Goal: Transaction & Acquisition: Book appointment/travel/reservation

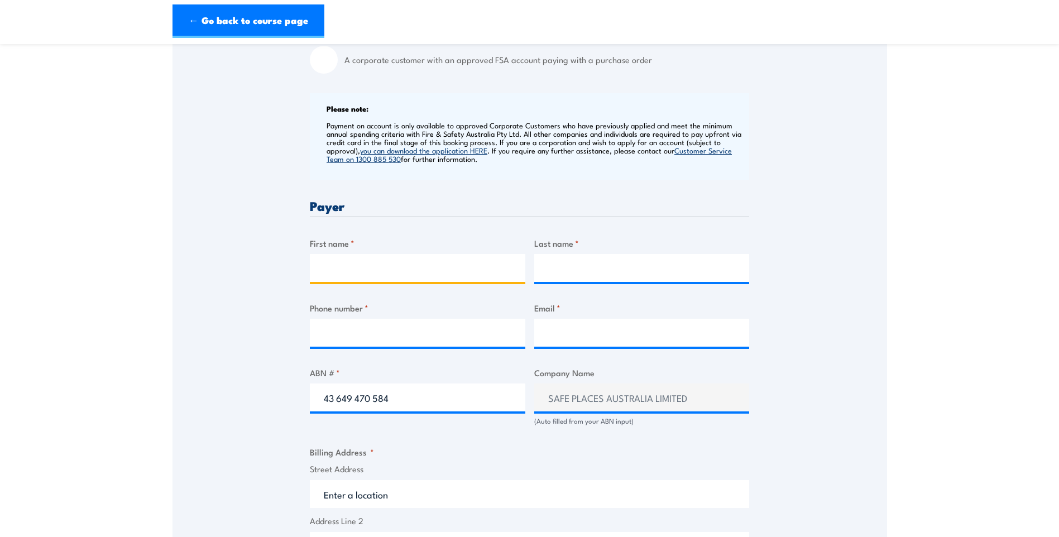
click at [480, 279] on input "First name *" at bounding box center [418, 268] width 216 height 28
type input "[PERSON_NAME]"
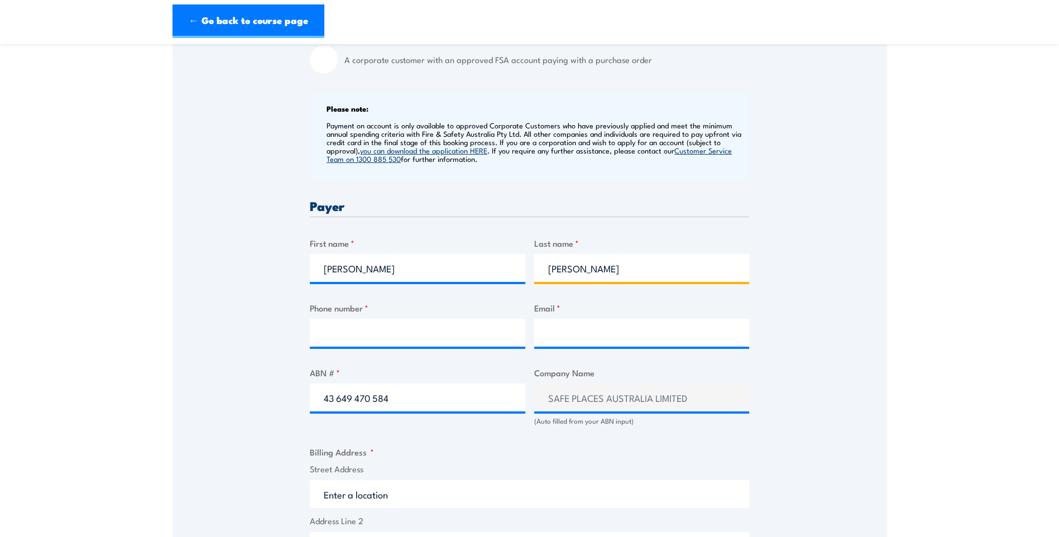
type input "[PERSON_NAME]"
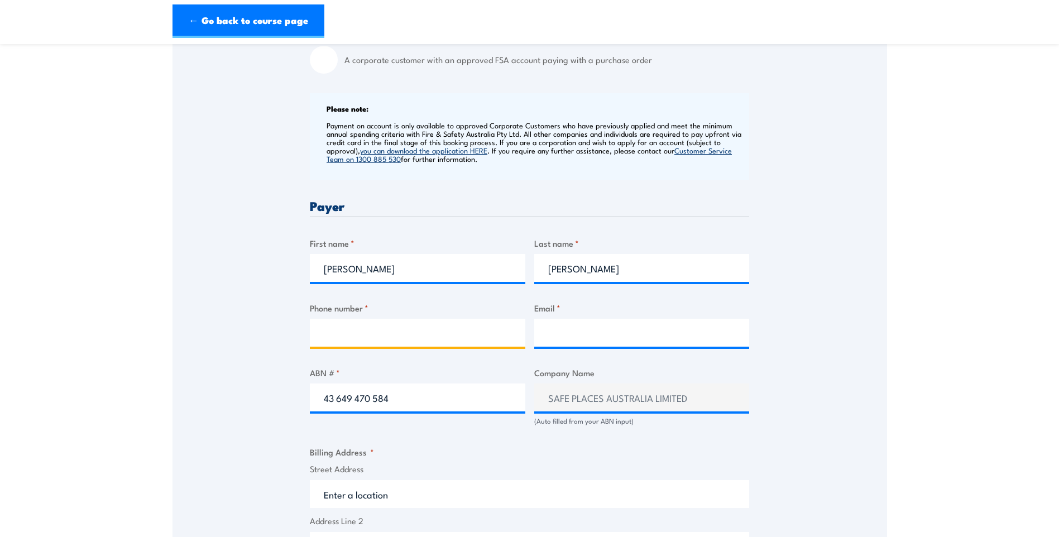
click at [468, 343] on input "Phone number *" at bounding box center [418, 333] width 216 height 28
paste input "0448 490 914"
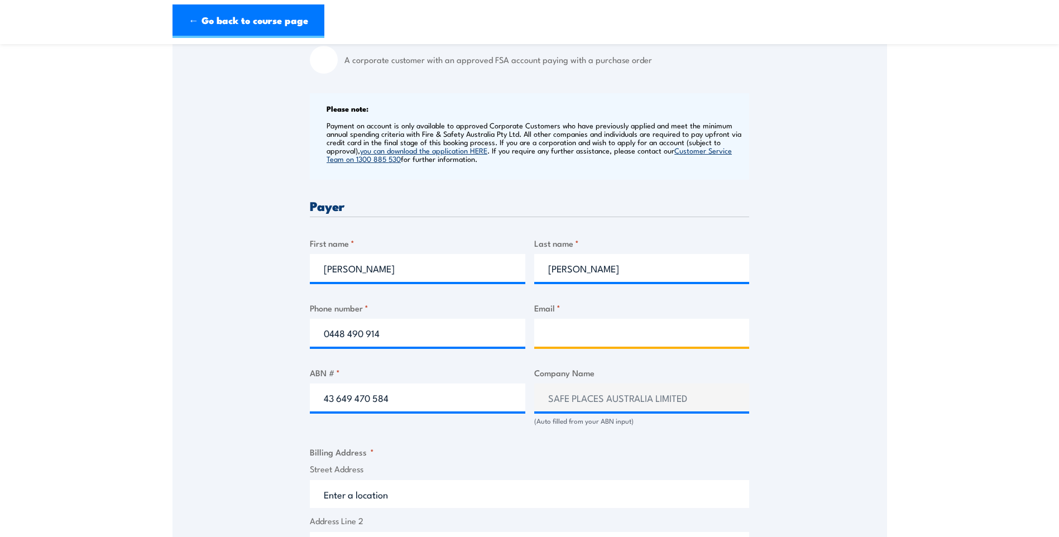
click at [566, 343] on input "Email *" at bounding box center [642, 333] width 216 height 28
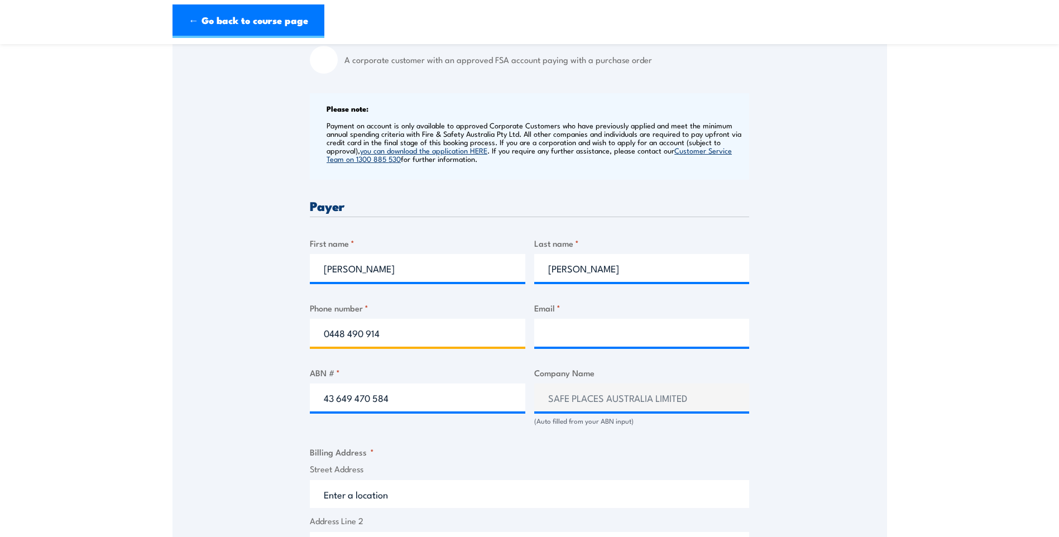
click at [458, 347] on input "0448 490 914" at bounding box center [418, 333] width 216 height 28
type input "0448 490 914"
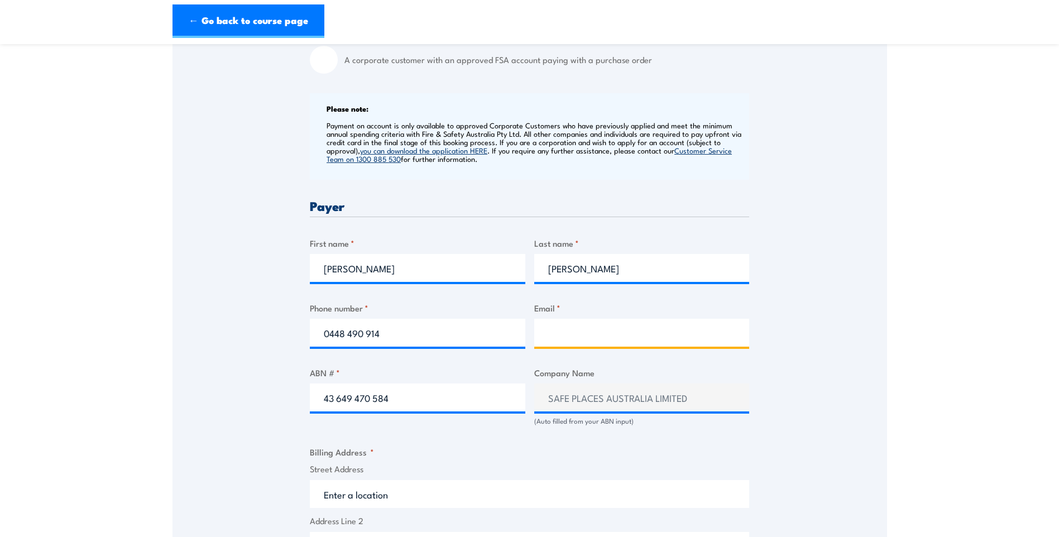
click at [581, 341] on input "Email *" at bounding box center [642, 333] width 216 height 28
paste input "[PERSON_NAME][EMAIL_ADDRESS][PERSON_NAME][DOMAIN_NAME]"
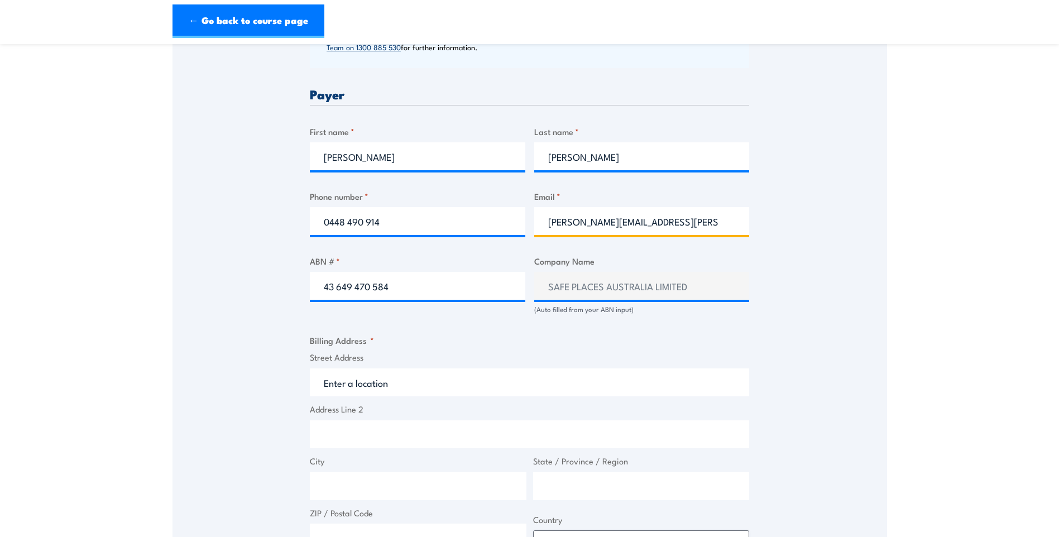
scroll to position [558, 0]
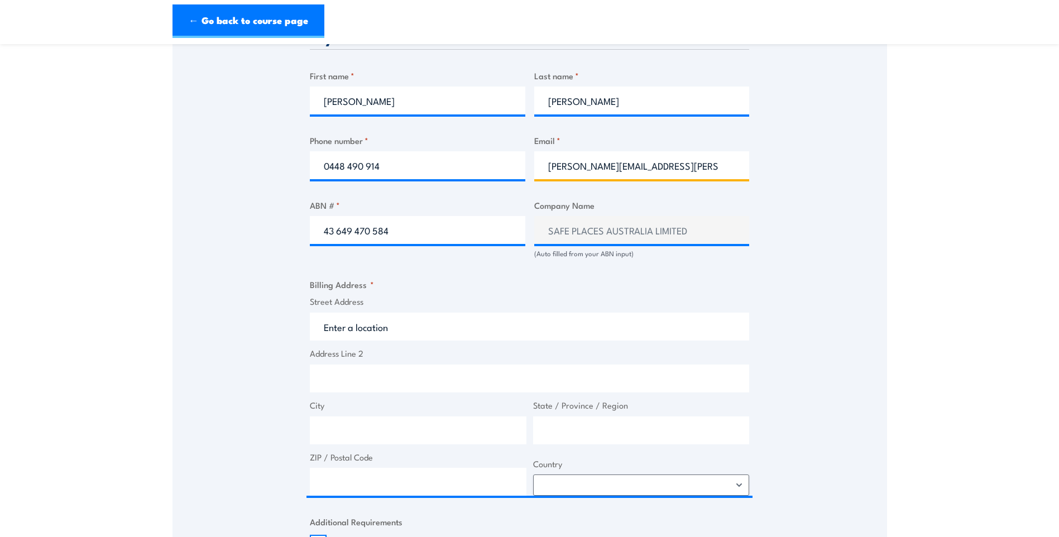
type input "[PERSON_NAME][EMAIL_ADDRESS][PERSON_NAME][DOMAIN_NAME]"
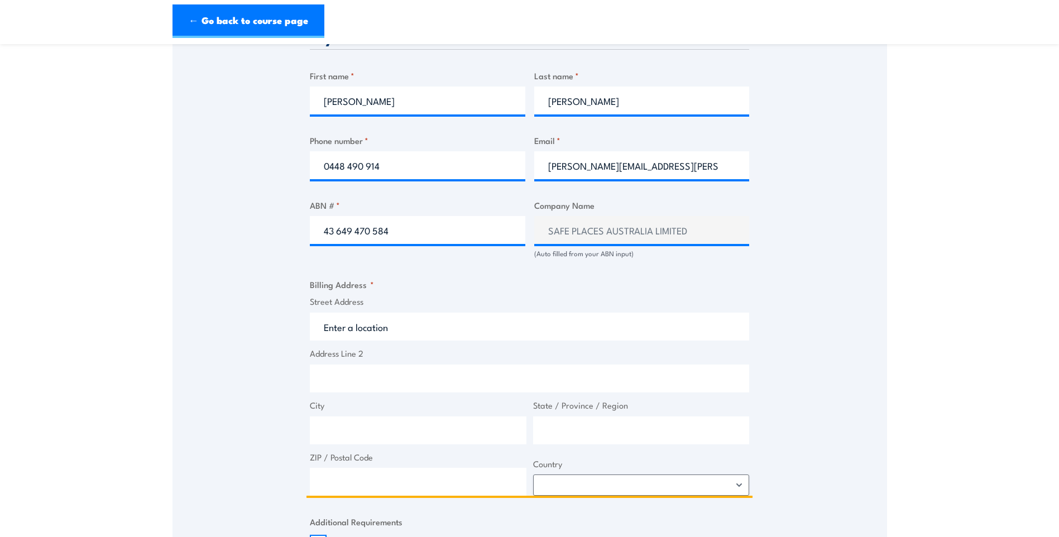
click at [530, 328] on input "Street Address" at bounding box center [529, 327] width 439 height 28
click at [411, 389] on input "Address Line 2" at bounding box center [529, 379] width 439 height 28
paste input "[STREET_ADDRESS]"
drag, startPoint x: 403, startPoint y: 389, endPoint x: 312, endPoint y: 400, distance: 91.1
click at [312, 392] on input "[STREET_ADDRESS]" at bounding box center [529, 379] width 439 height 28
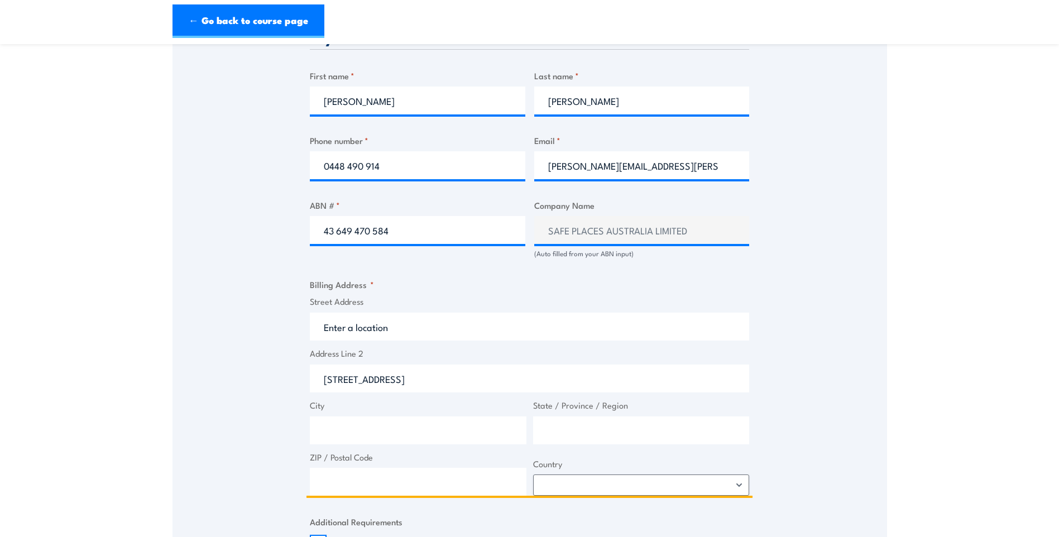
type input "[STREET_ADDRESS]"
drag, startPoint x: 354, startPoint y: 342, endPoint x: 372, endPoint y: 341, distance: 17.9
click at [355, 341] on input "Street Address" at bounding box center [529, 327] width 439 height 28
paste input "[STREET_ADDRESS]"
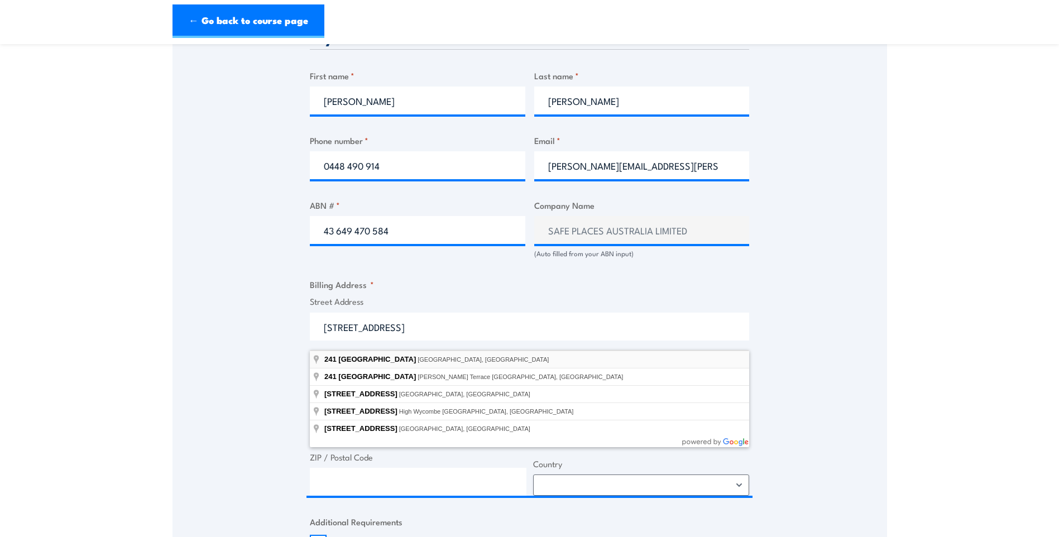
type input "[STREET_ADDRESS]"
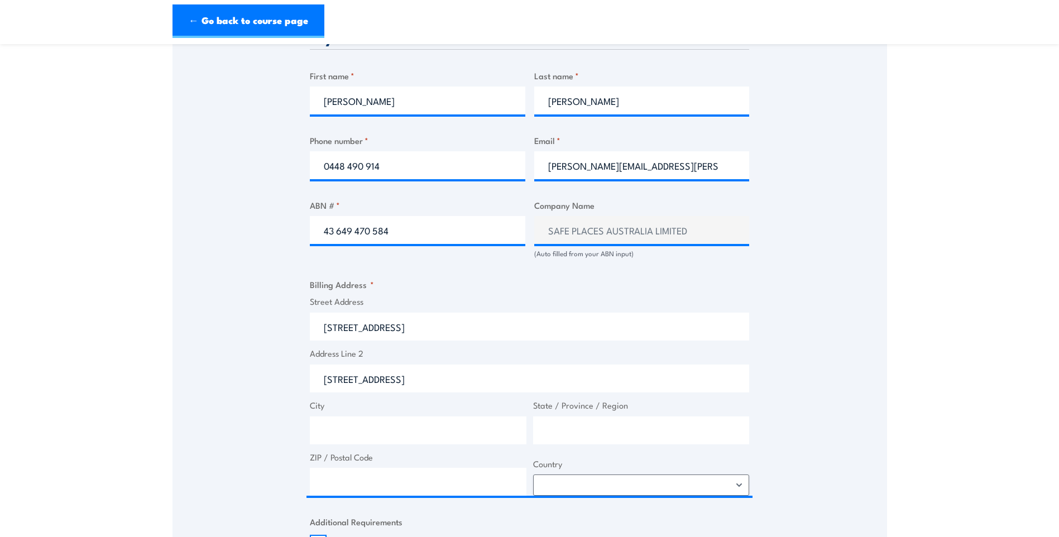
type input "[STREET_ADDRESS]"
type input "[GEOGRAPHIC_DATA]"
type input "4000"
select select "[GEOGRAPHIC_DATA]"
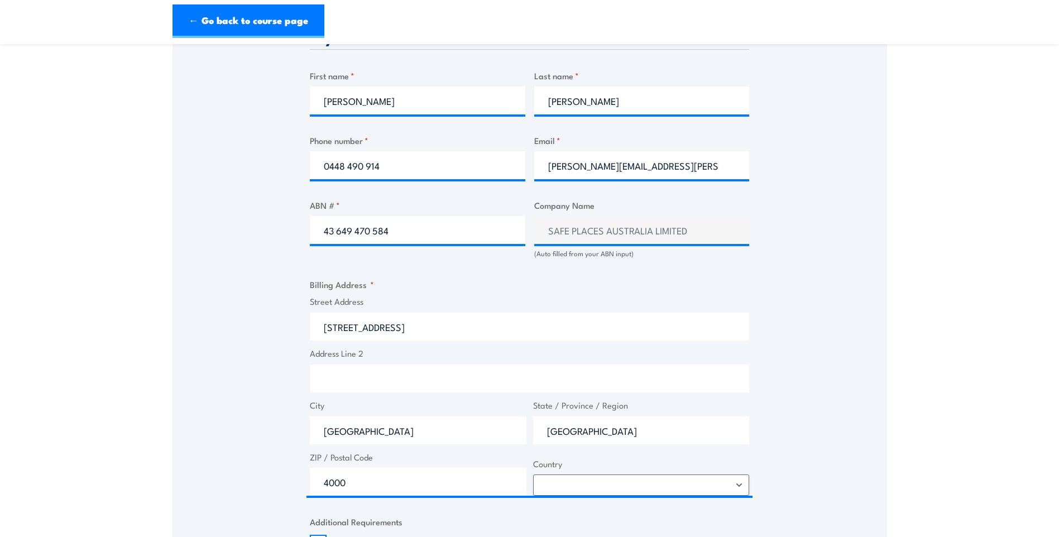
scroll to position [614, 0]
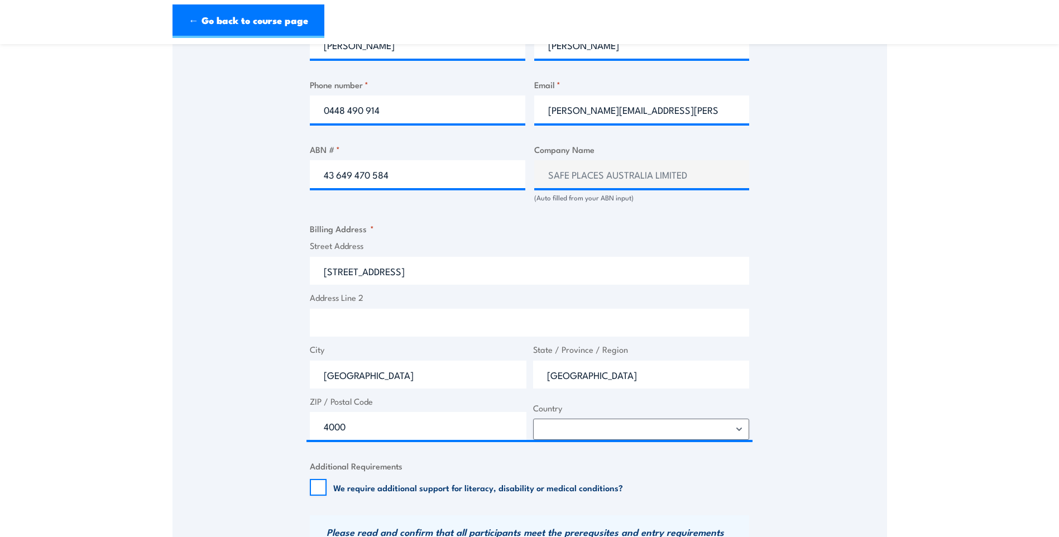
drag, startPoint x: 219, startPoint y: 432, endPoint x: 234, endPoint y: 429, distance: 15.3
click at [221, 431] on div "Speak to a specialist CALL [PHONE_NUMBER] CALL [PHONE_NUMBER] " * " indicates r…" at bounding box center [530, 175] width 715 height 1190
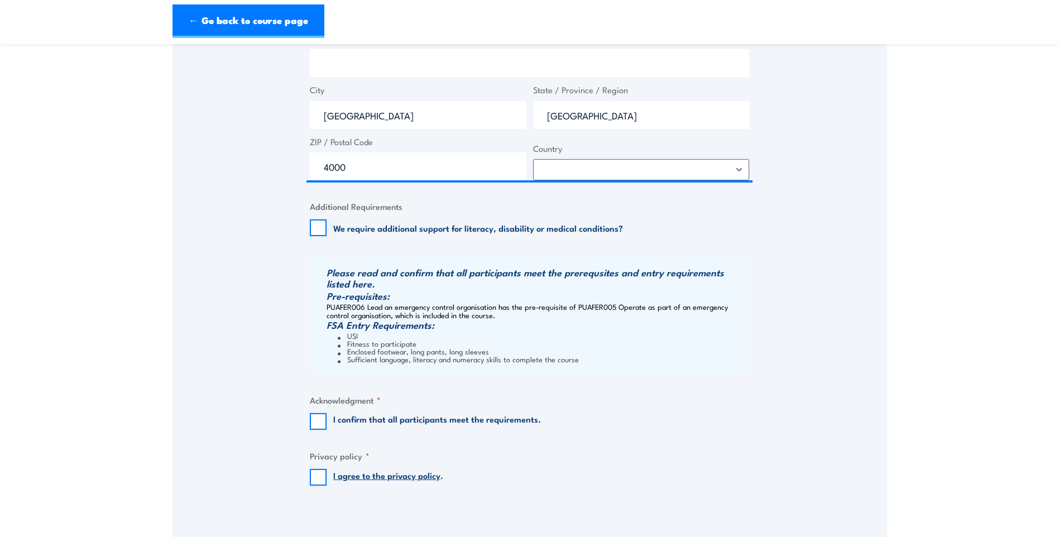
scroll to position [893, 0]
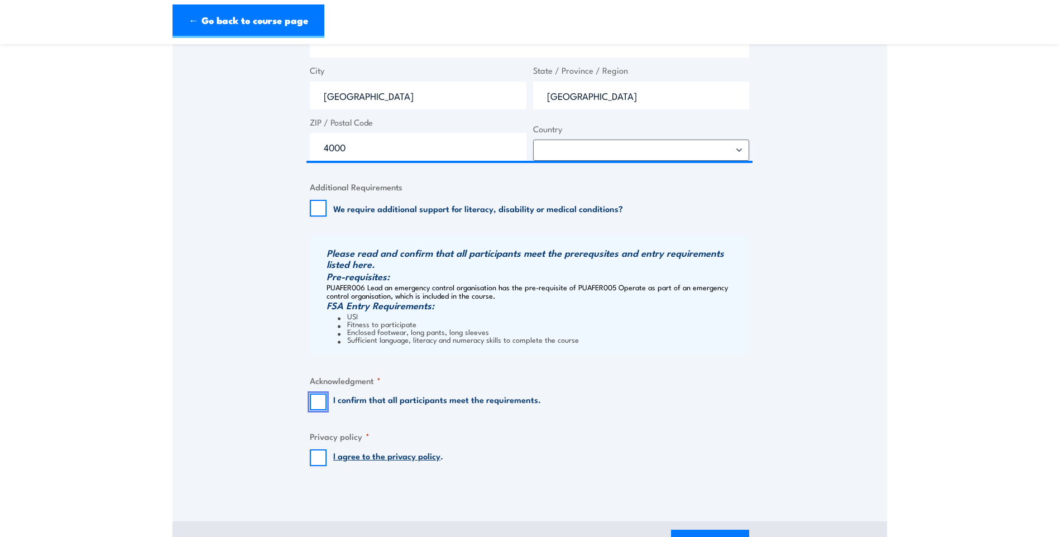
click at [323, 410] on input "I confirm that all participants meet the requirements." at bounding box center [318, 402] width 17 height 17
checkbox input "true"
drag, startPoint x: 314, startPoint y: 463, endPoint x: 322, endPoint y: 459, distance: 8.7
click at [319, 461] on input "I agree to the privacy policy ." at bounding box center [318, 457] width 17 height 17
checkbox input "true"
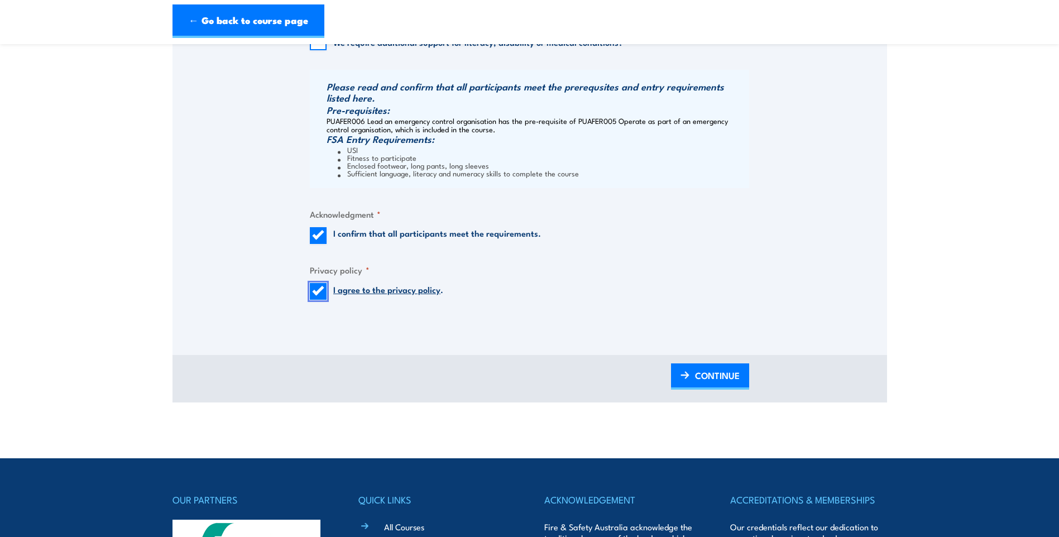
scroll to position [1061, 0]
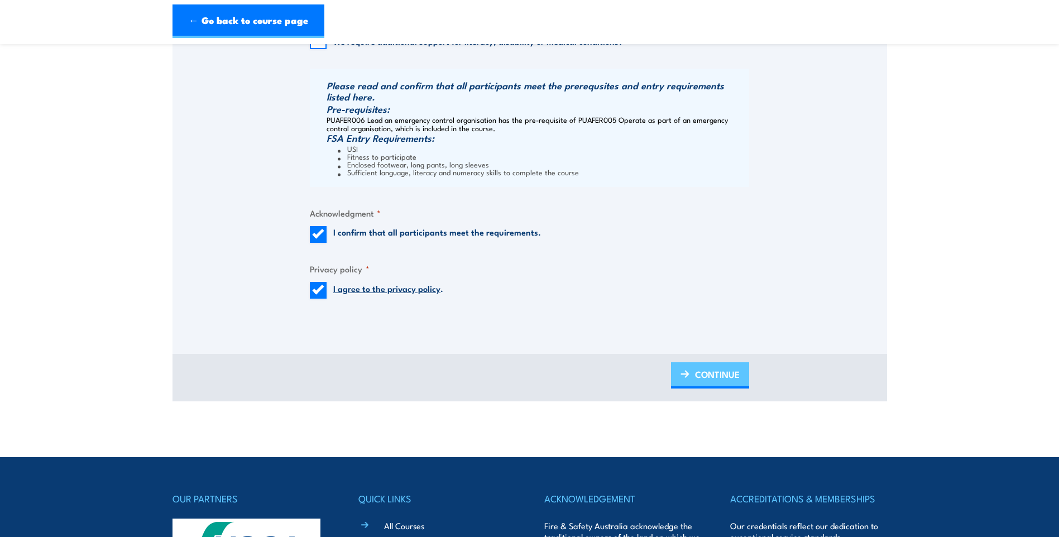
click at [712, 375] on span "CONTINUE" at bounding box center [717, 375] width 45 height 30
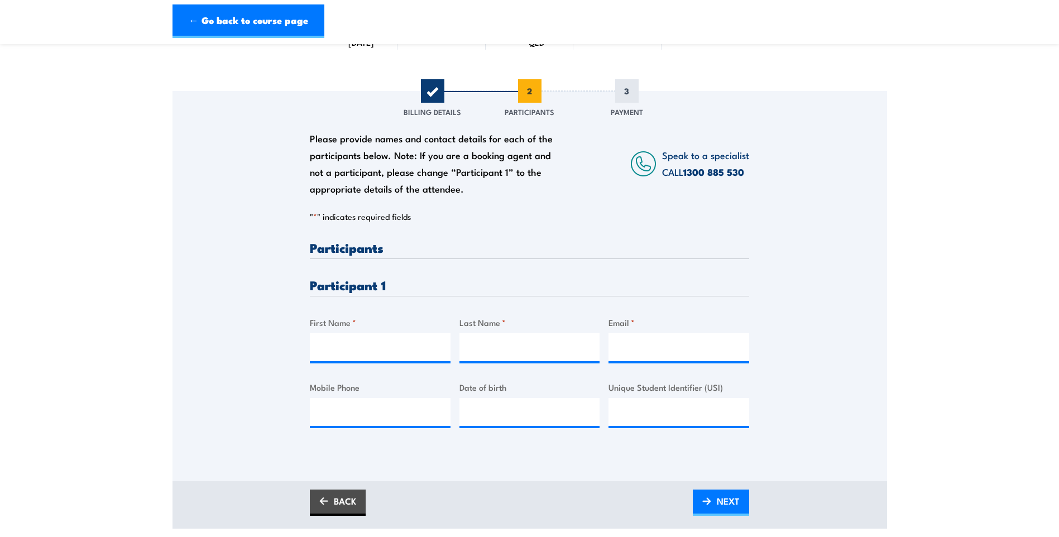
scroll to position [0, 0]
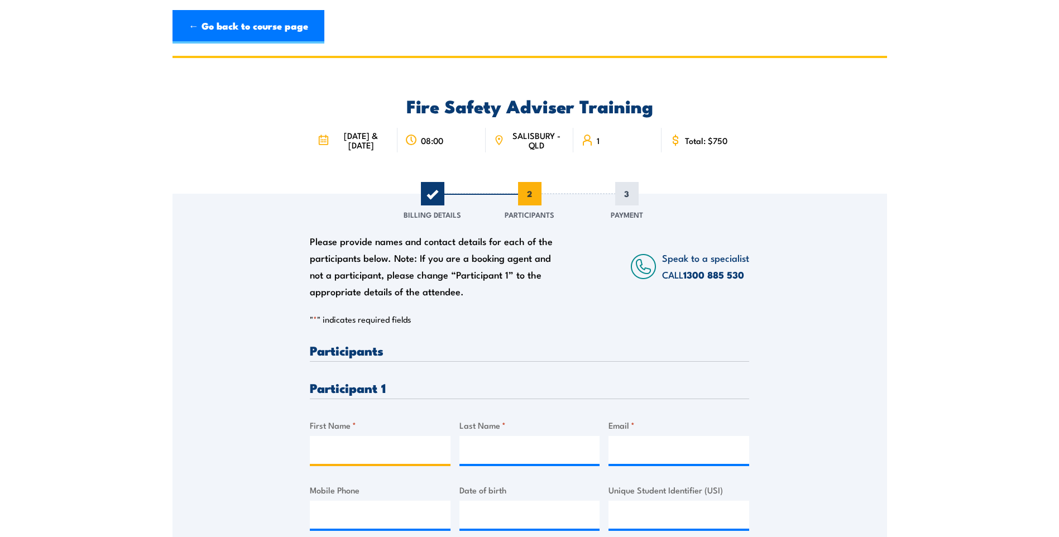
click at [341, 457] on input "First Name *" at bounding box center [380, 450] width 141 height 28
type input "[PERSON_NAME]"
click at [664, 458] on input "Email *" at bounding box center [679, 450] width 141 height 28
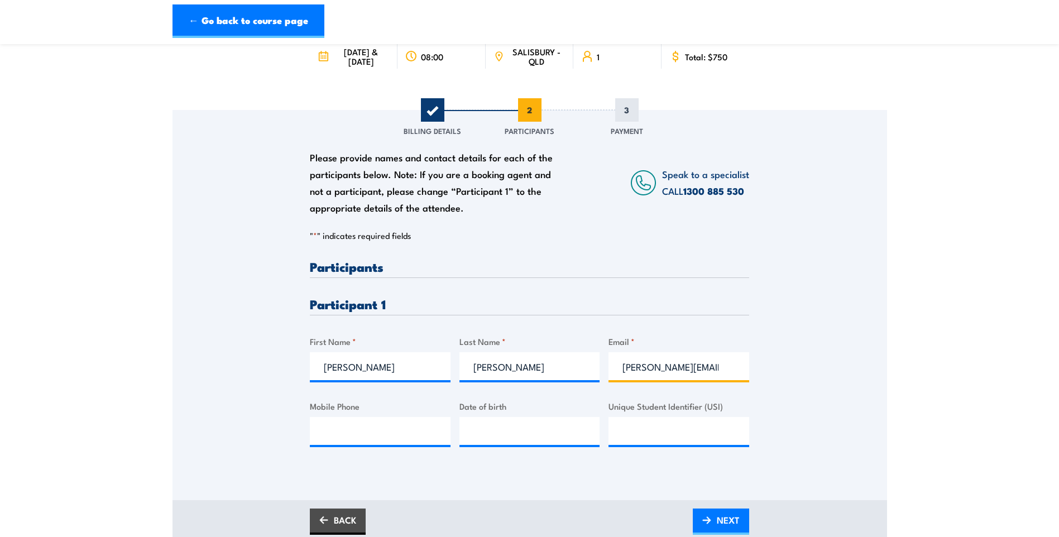
scroll to position [167, 0]
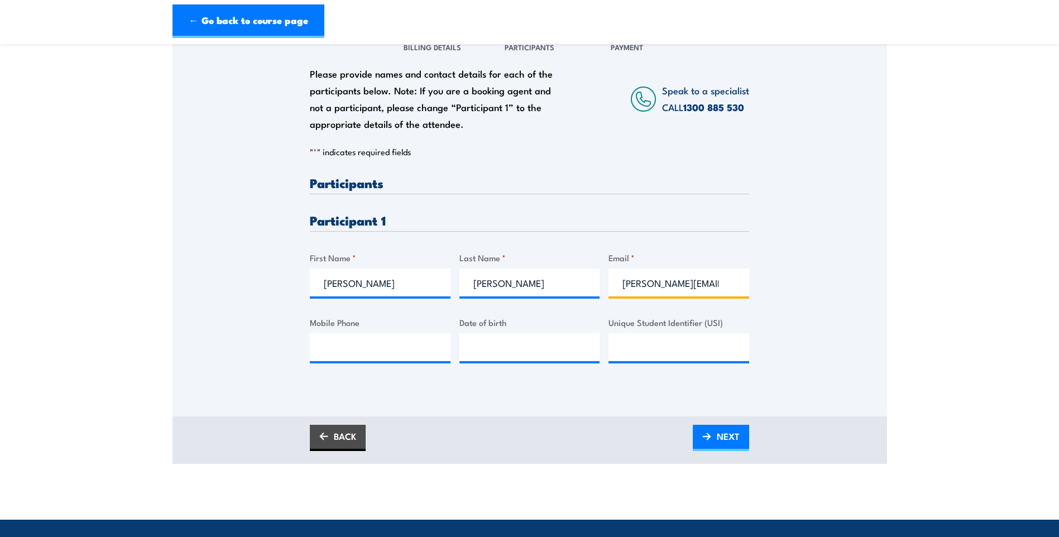
type input "[PERSON_NAME][EMAIL_ADDRESS][PERSON_NAME][DOMAIN_NAME]"
click at [326, 361] on input "Mobile Phone" at bounding box center [380, 347] width 141 height 28
type input "0407001200"
type input "[DATE]"
click at [664, 352] on input "Unique Student Identifier (USI)" at bounding box center [679, 347] width 141 height 28
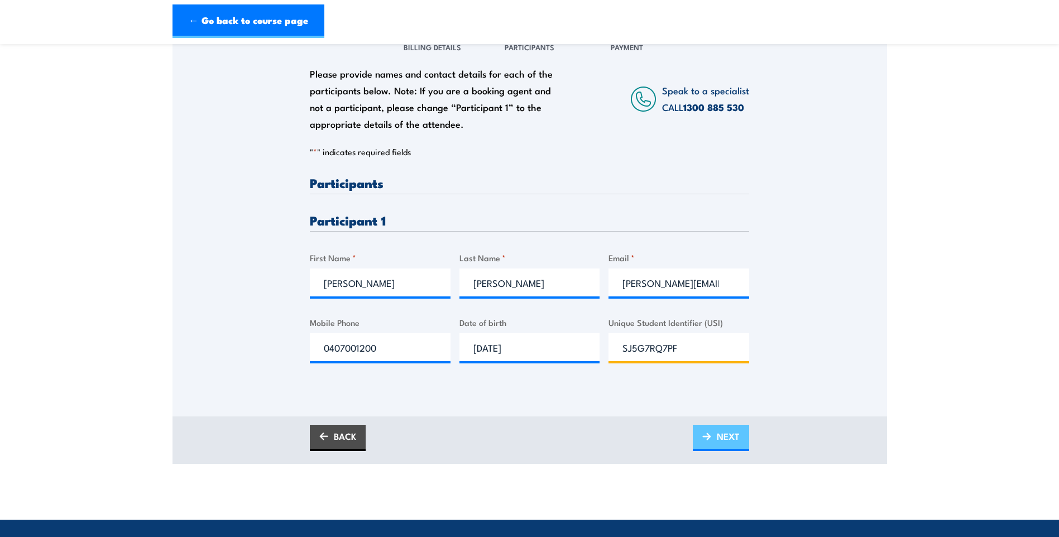
type input "SJ5G7RQ7PF"
click at [736, 449] on span "NEXT" at bounding box center [728, 437] width 23 height 30
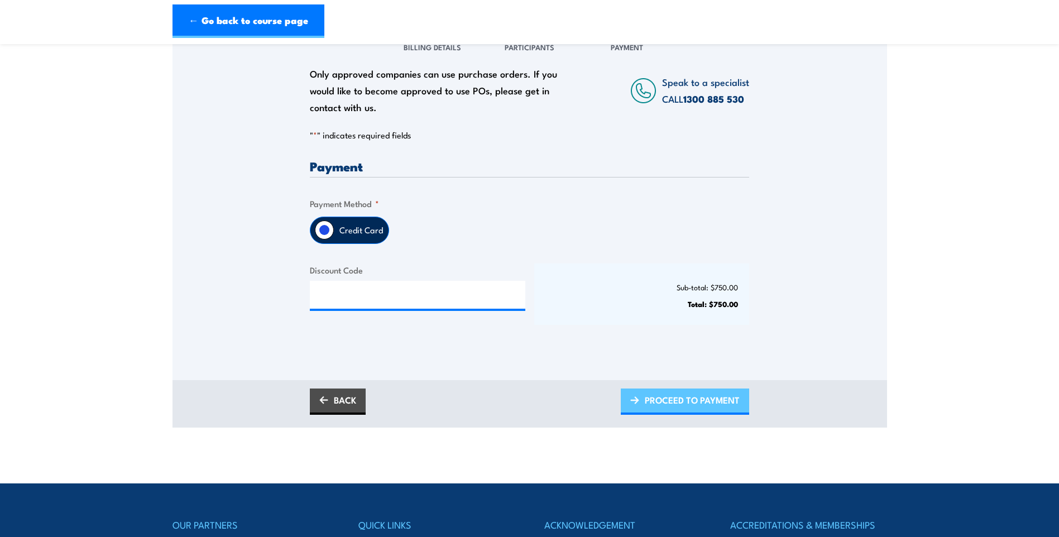
click at [666, 415] on span "PROCEED TO PAYMENT" at bounding box center [692, 400] width 95 height 30
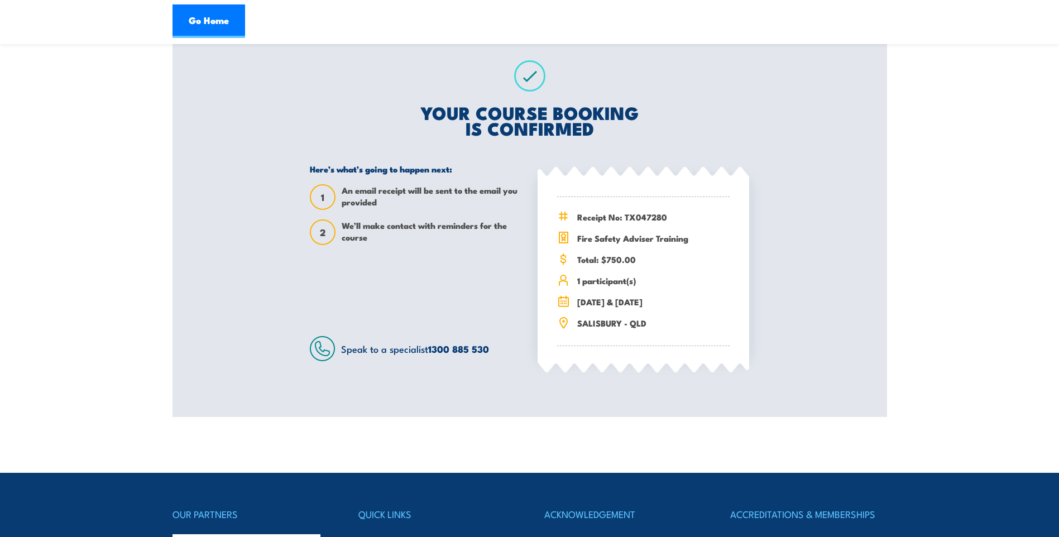
scroll to position [223, 0]
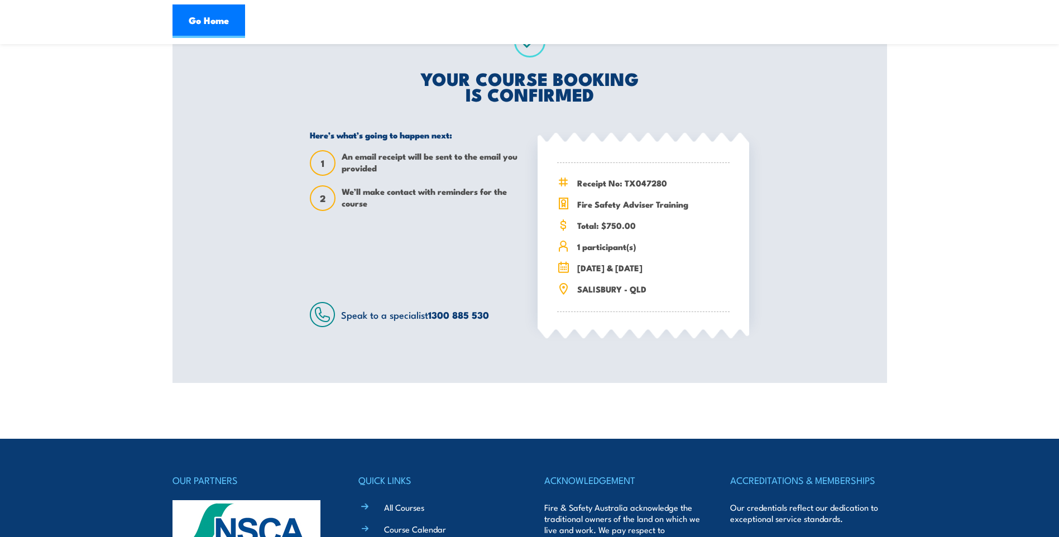
drag, startPoint x: 187, startPoint y: 290, endPoint x: 271, endPoint y: 208, distance: 118.0
click at [187, 290] on div "Fire Safety Adviser Training 15 & 16 September 2025" at bounding box center [530, 108] width 715 height 550
